Goal: Task Accomplishment & Management: Complete application form

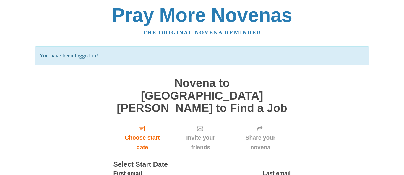
scroll to position [47, 0]
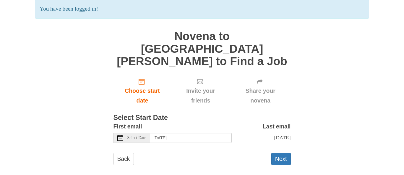
click at [136, 136] on span "Select Date" at bounding box center [136, 138] width 19 height 4
click at [243, 153] on div "Back Next" at bounding box center [201, 162] width 177 height 18
click at [283, 154] on button "Next" at bounding box center [280, 159] width 19 height 12
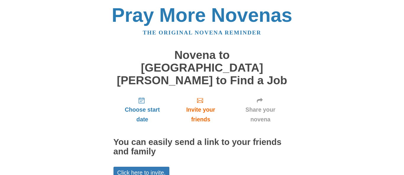
scroll to position [48, 0]
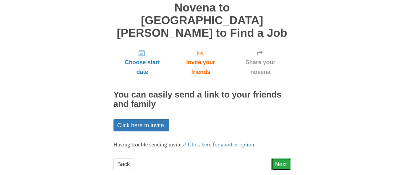
click at [278, 159] on link "Next" at bounding box center [280, 165] width 19 height 12
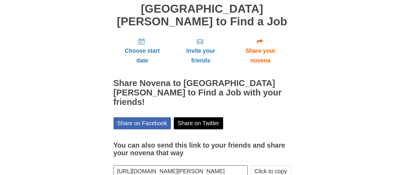
scroll to position [74, 0]
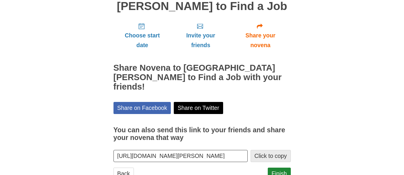
click at [274, 150] on button "Click to copy" at bounding box center [270, 156] width 40 height 12
click at [283, 168] on link "Finish" at bounding box center [279, 174] width 23 height 12
